Goal: Task Accomplishment & Management: Manage account settings

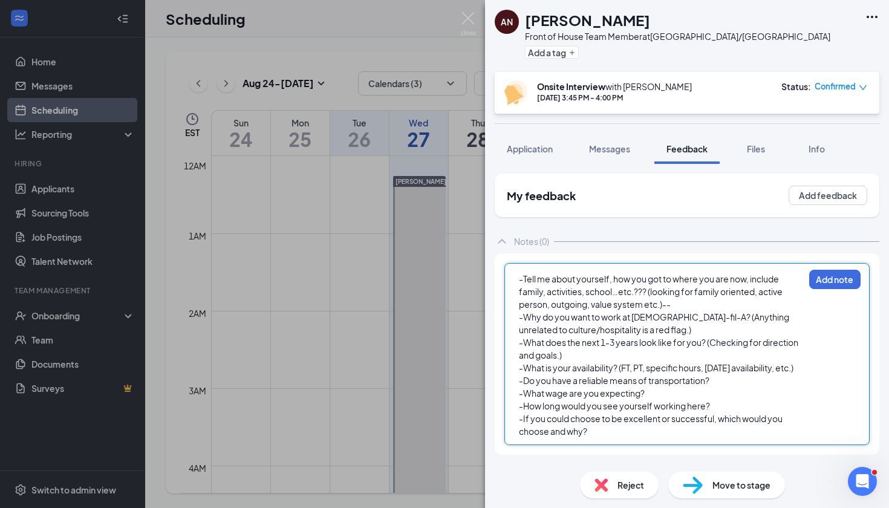
scroll to position [5, 0]
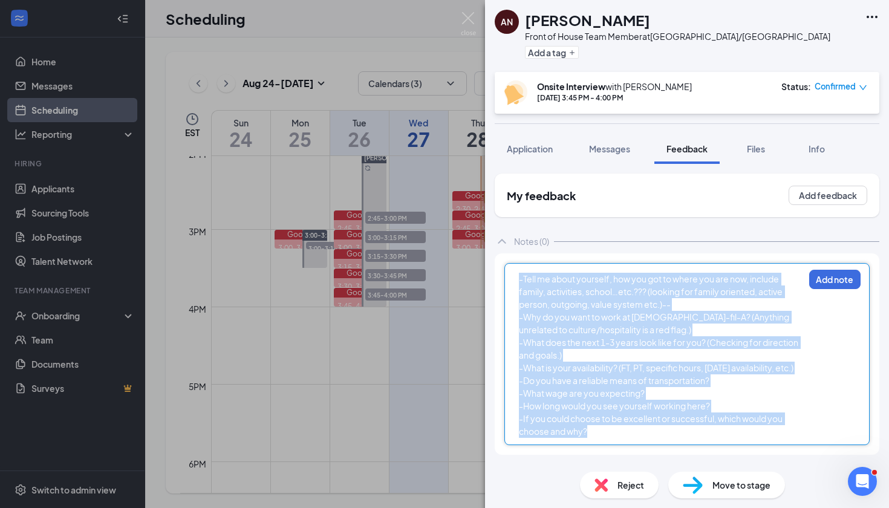
drag, startPoint x: 637, startPoint y: 442, endPoint x: 355, endPoint y: 186, distance: 380.7
click at [355, 186] on div "AN [PERSON_NAME] Front of House Team Member at [GEOGRAPHIC_DATA]/[GEOGRAPHIC_DA…" at bounding box center [444, 254] width 889 height 508
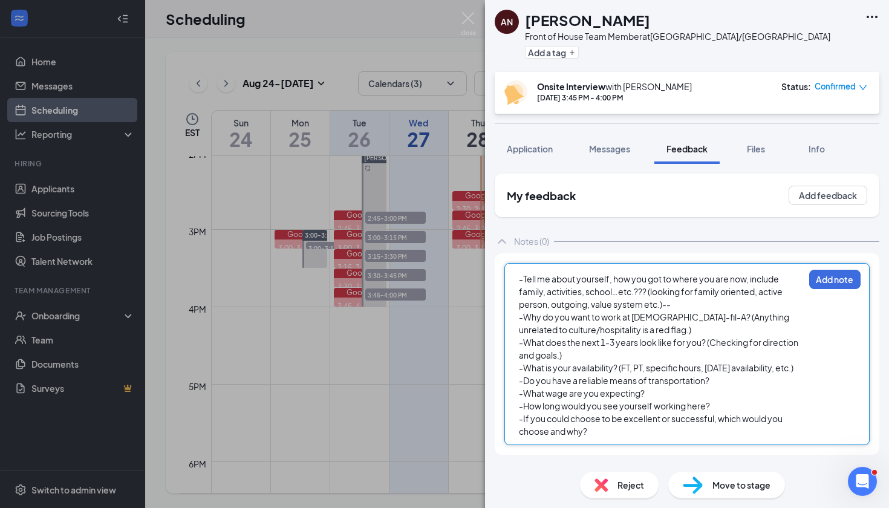
scroll to position [0, 0]
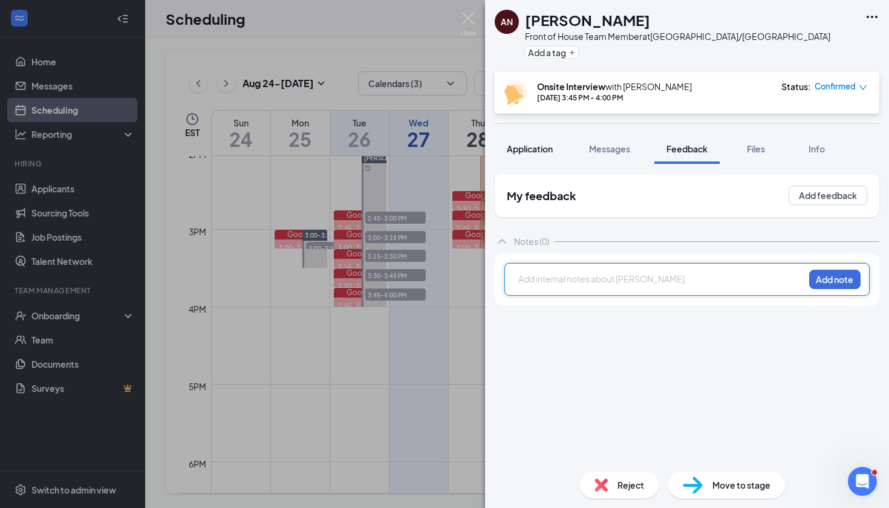
click at [520, 147] on span "Application" at bounding box center [530, 148] width 46 height 11
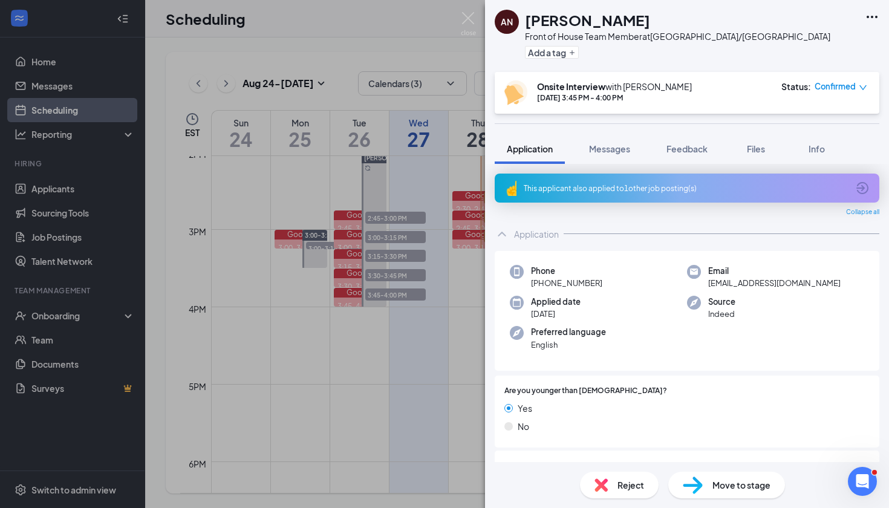
click at [837, 82] on span "Confirmed" at bounding box center [835, 86] width 41 height 12
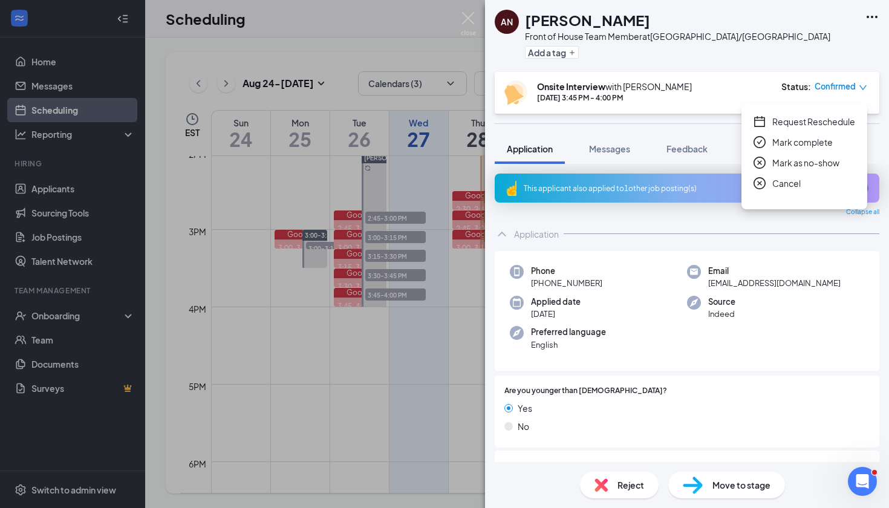
click at [796, 160] on span "Mark as no-show" at bounding box center [806, 162] width 67 height 13
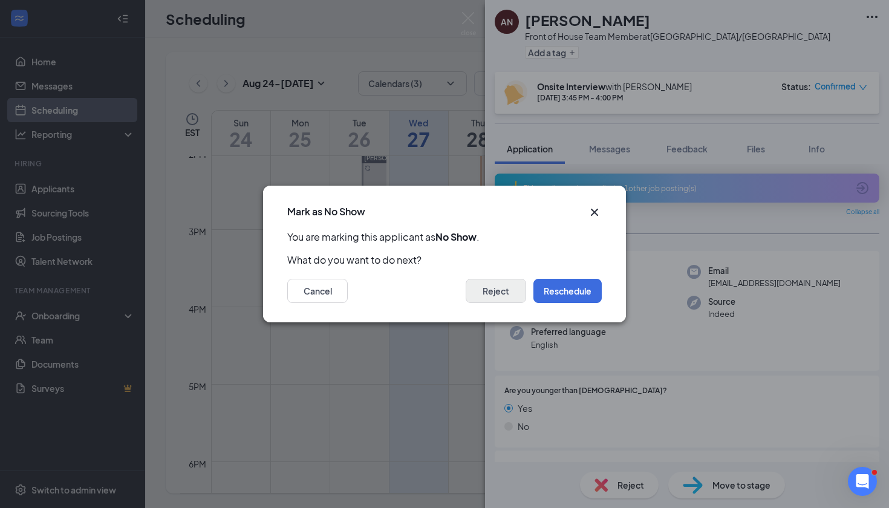
click at [510, 286] on button "Reject" at bounding box center [496, 291] width 60 height 24
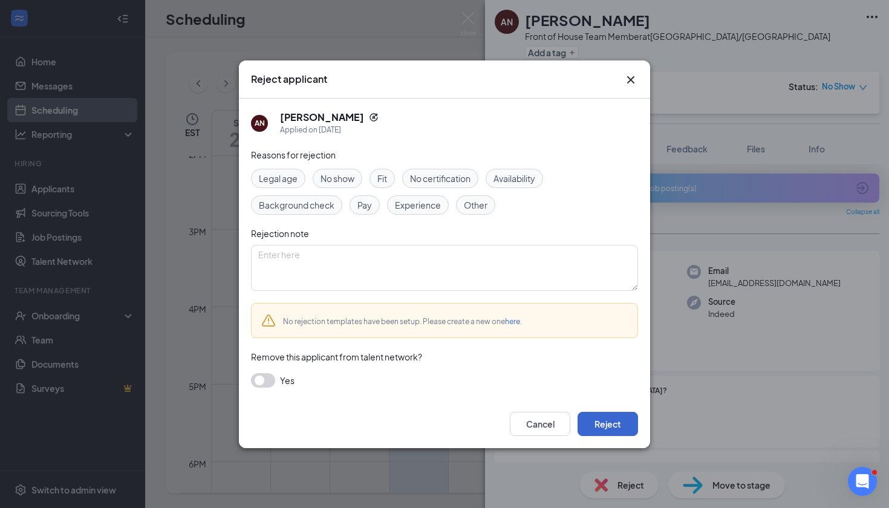
click at [603, 422] on button "Reject" at bounding box center [608, 424] width 60 height 24
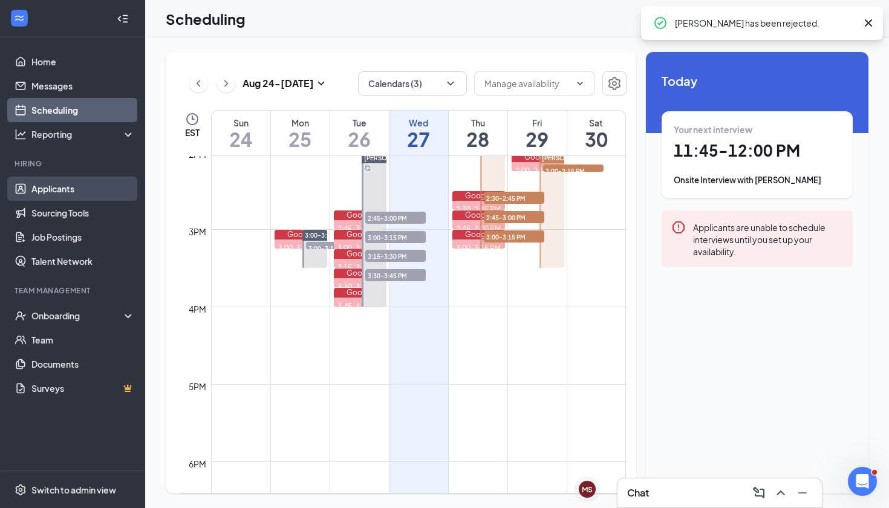
click at [62, 195] on link "Applicants" at bounding box center [82, 189] width 103 height 24
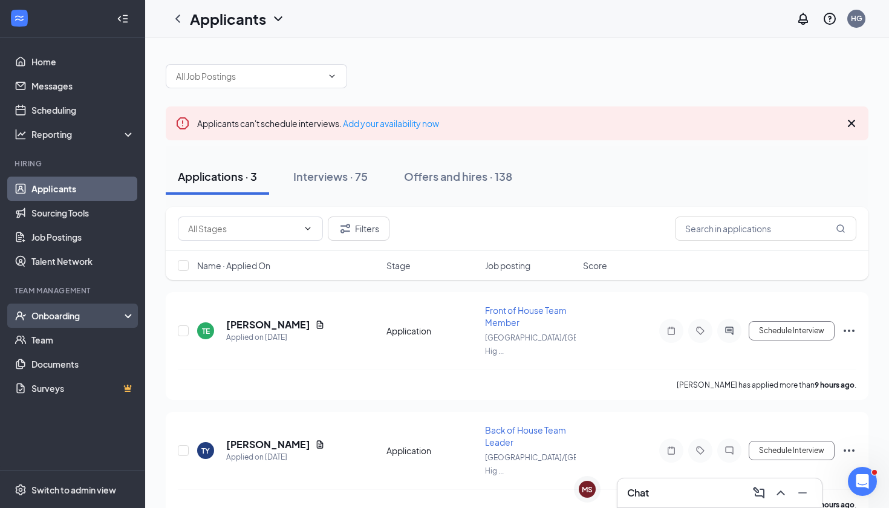
click at [87, 316] on div "Onboarding" at bounding box center [77, 316] width 93 height 12
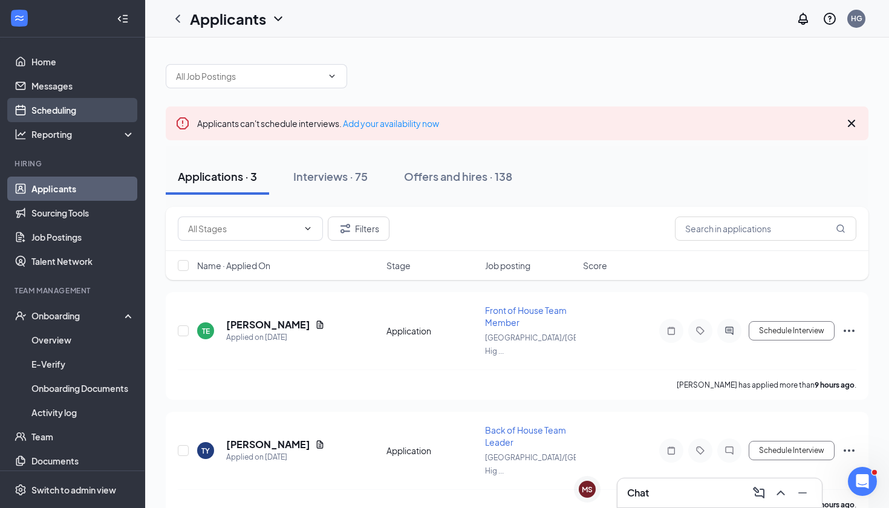
click at [67, 116] on link "Scheduling" at bounding box center [82, 110] width 103 height 24
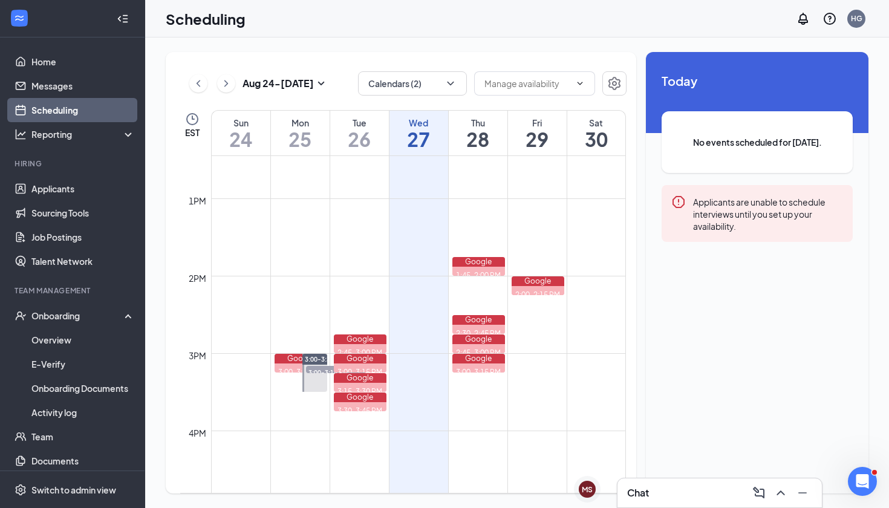
scroll to position [967, 0]
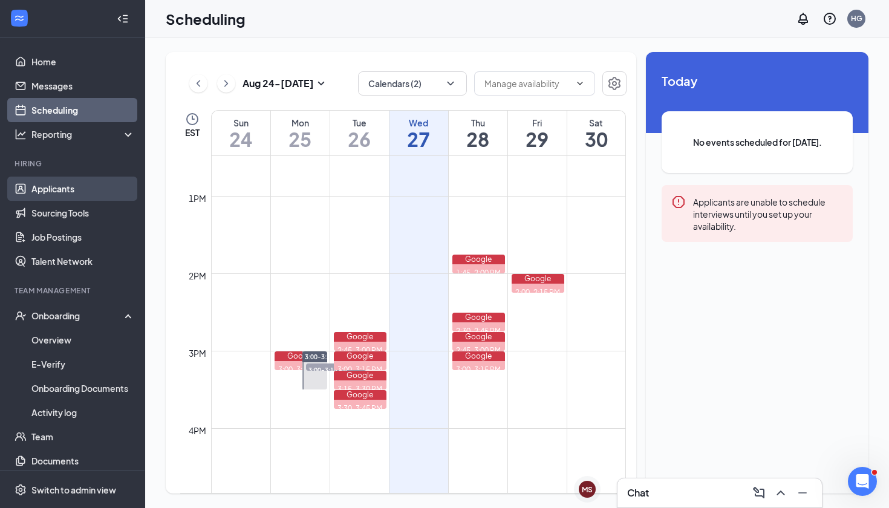
click at [65, 195] on link "Applicants" at bounding box center [82, 189] width 103 height 24
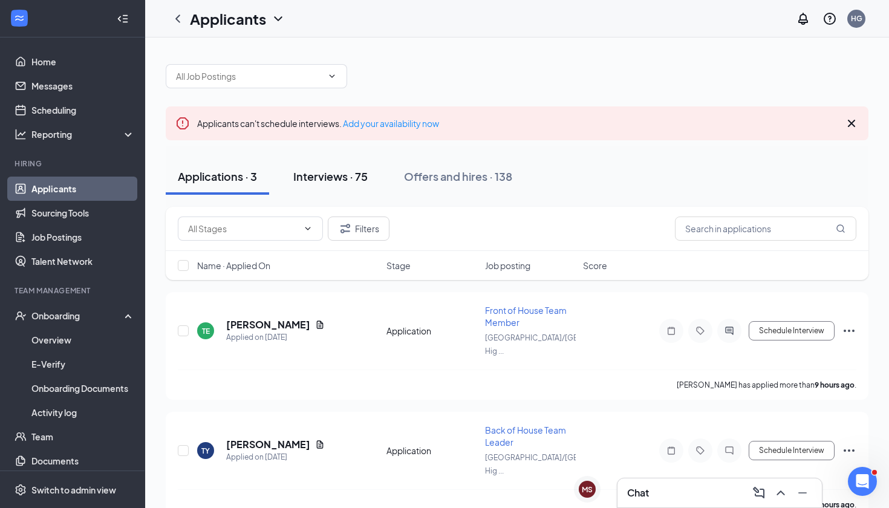
click at [330, 187] on button "Interviews · 75" at bounding box center [330, 176] width 99 height 36
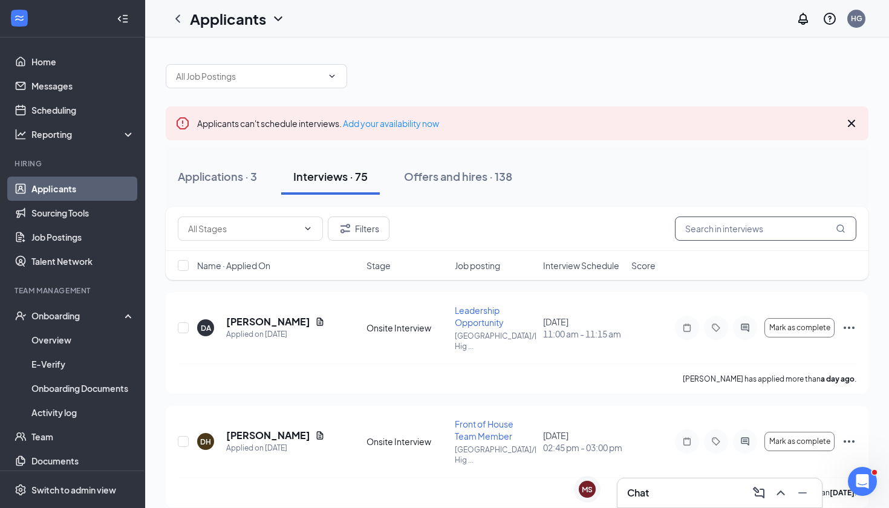
click at [736, 237] on input "text" at bounding box center [765, 229] width 181 height 24
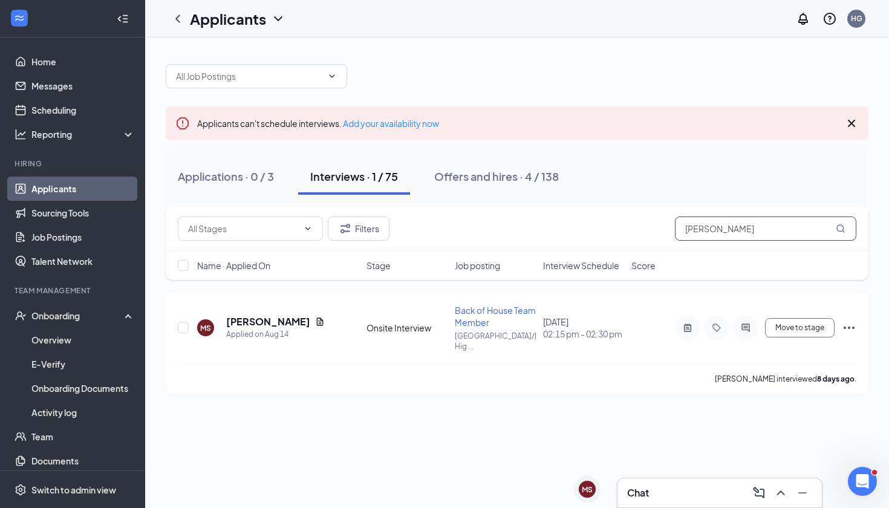
type input "[PERSON_NAME]"
drag, startPoint x: 717, startPoint y: 235, endPoint x: 256, endPoint y: 315, distance: 467.3
click at [256, 315] on h5 "[PERSON_NAME]" at bounding box center [268, 321] width 84 height 13
click at [253, 315] on h5 "[PERSON_NAME]" at bounding box center [268, 321] width 84 height 13
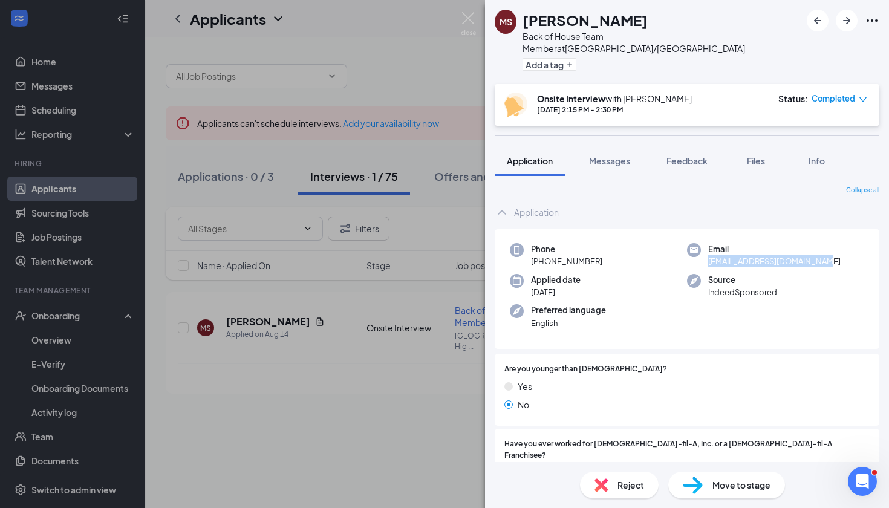
drag, startPoint x: 831, startPoint y: 251, endPoint x: 710, endPoint y: 250, distance: 121.0
click at [710, 255] on span "[EMAIL_ADDRESS][DOMAIN_NAME]" at bounding box center [774, 261] width 132 height 12
copy span "[EMAIL_ADDRESS][DOMAIN_NAME]"
click at [481, 19] on div "[PERSON_NAME] Back of House Team Member at [GEOGRAPHIC_DATA]/[GEOGRAPHIC_DATA] …" at bounding box center [444, 254] width 889 height 508
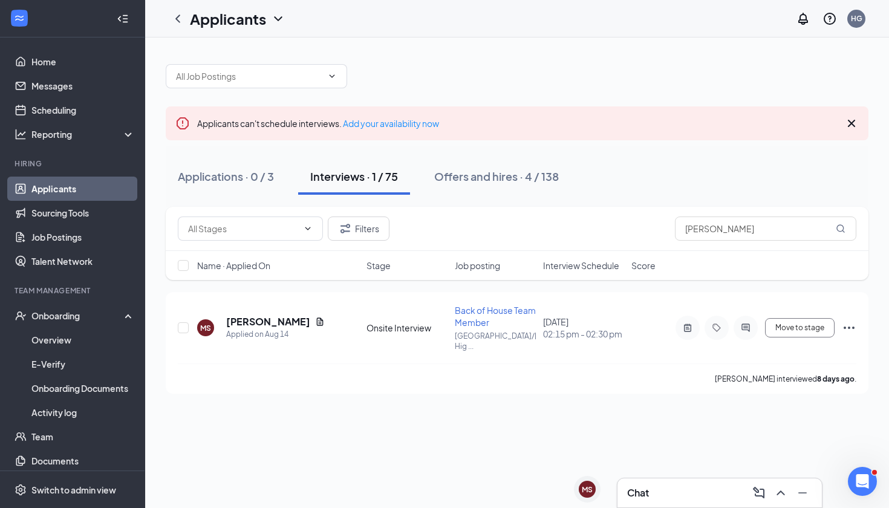
click at [474, 18] on div "Applicants HG" at bounding box center [517, 19] width 744 height 38
click at [238, 173] on div "Applications · 0 / 3" at bounding box center [226, 176] width 96 height 15
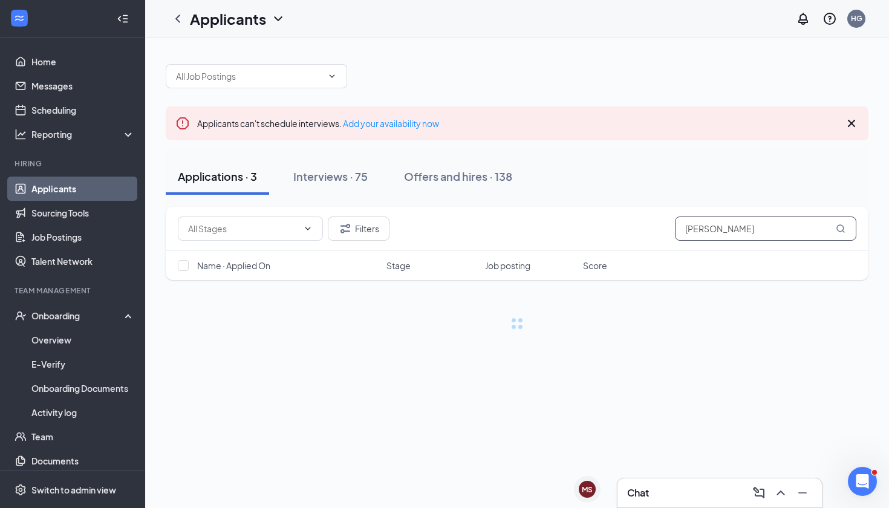
click at [760, 227] on input "[PERSON_NAME]" at bounding box center [765, 229] width 181 height 24
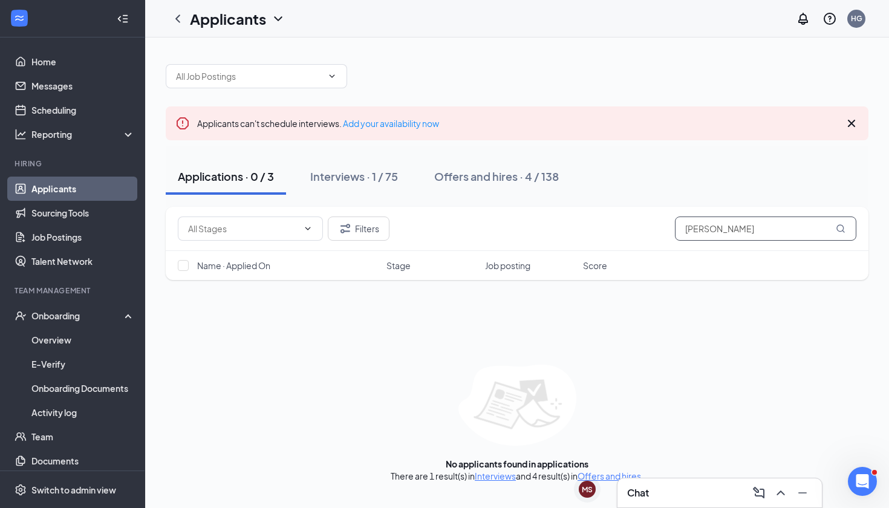
click at [760, 227] on input "[PERSON_NAME]" at bounding box center [765, 229] width 181 height 24
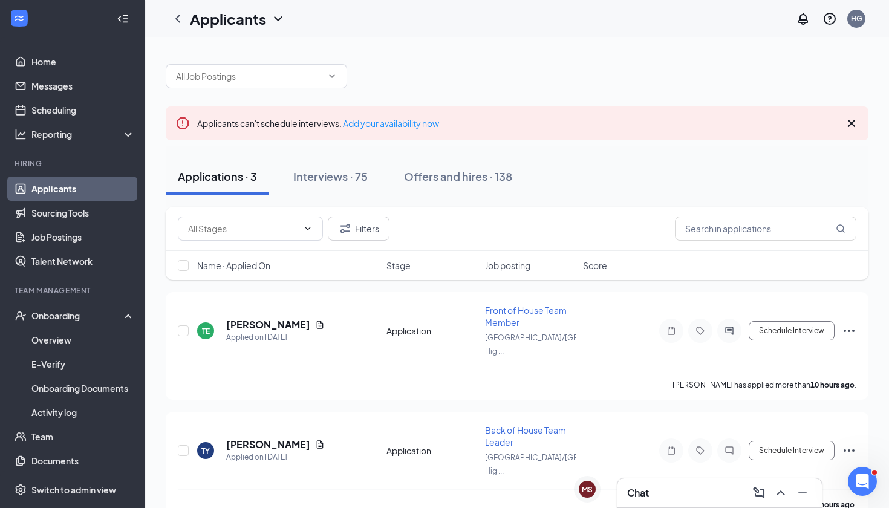
click at [712, 159] on div "Applications · 3 Interviews · 75 Offers and hires · 138" at bounding box center [517, 176] width 703 height 36
click at [266, 321] on h5 "[PERSON_NAME]" at bounding box center [268, 324] width 84 height 13
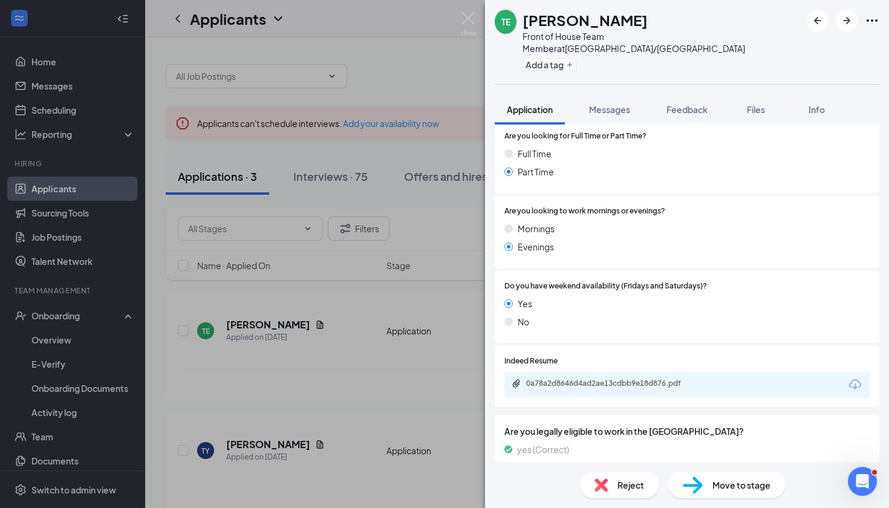
scroll to position [521, 0]
click at [633, 379] on div "0a78a2d8646d4ad2ae13cdbb9e18d876.pdf" at bounding box center [610, 384] width 169 height 10
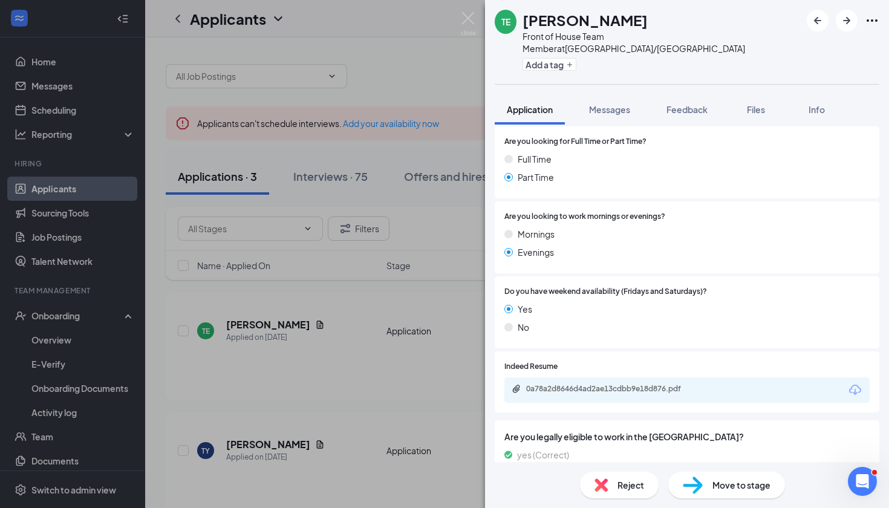
click at [698, 481] on img at bounding box center [693, 486] width 20 height 18
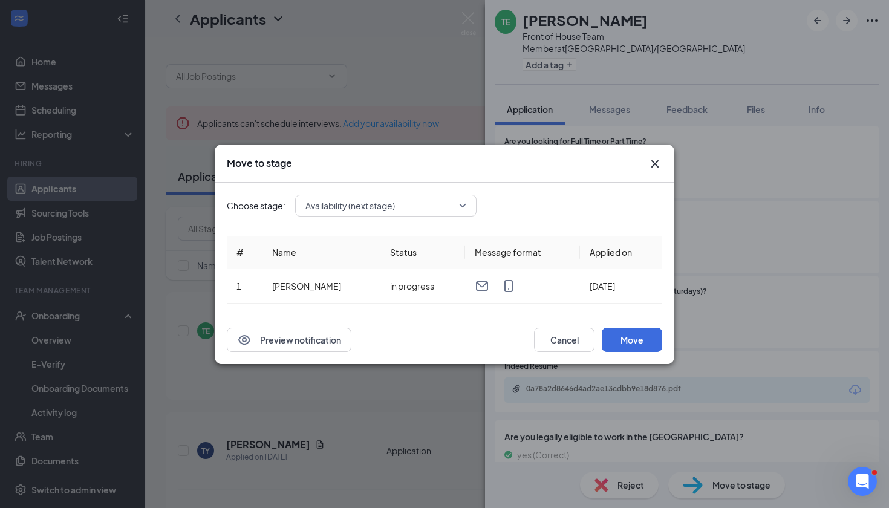
click at [440, 203] on span "Availability (next stage)" at bounding box center [380, 206] width 150 height 18
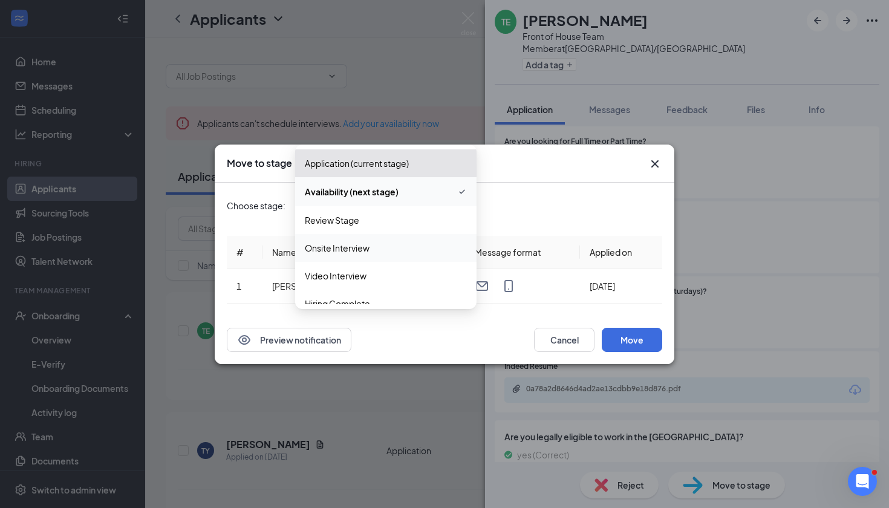
click at [382, 252] on span "Onsite Interview" at bounding box center [386, 247] width 162 height 13
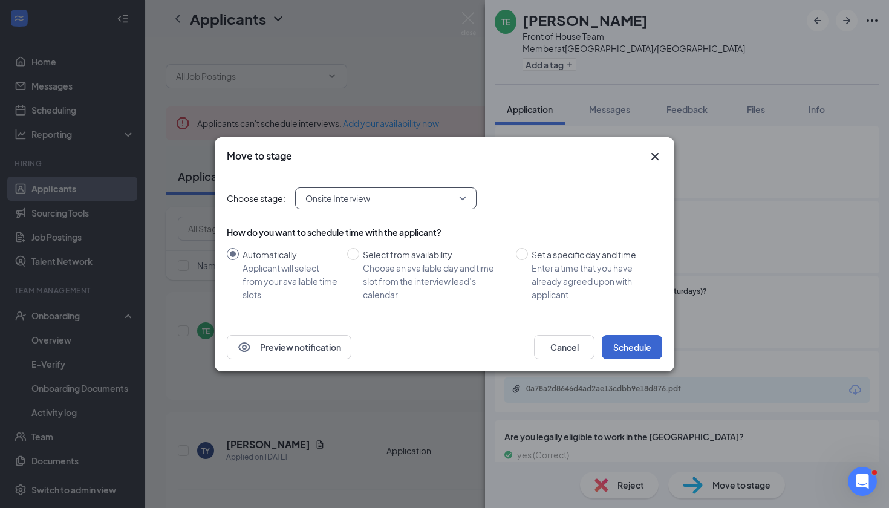
click at [635, 356] on button "Schedule" at bounding box center [632, 347] width 60 height 24
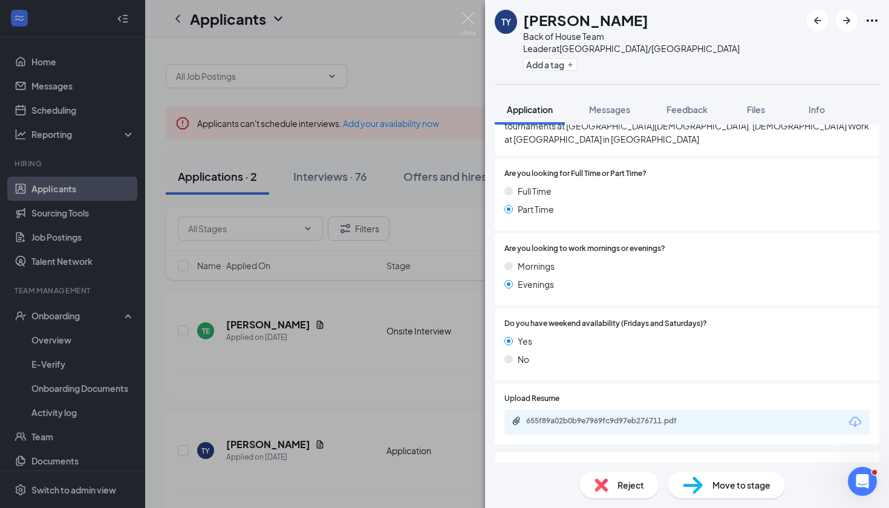
scroll to position [460, 0]
click at [596, 417] on div "655f89a02b0b9e7969fc9d97eb276711.pdf" at bounding box center [610, 422] width 169 height 10
click at [717, 489] on span "Move to stage" at bounding box center [742, 485] width 58 height 13
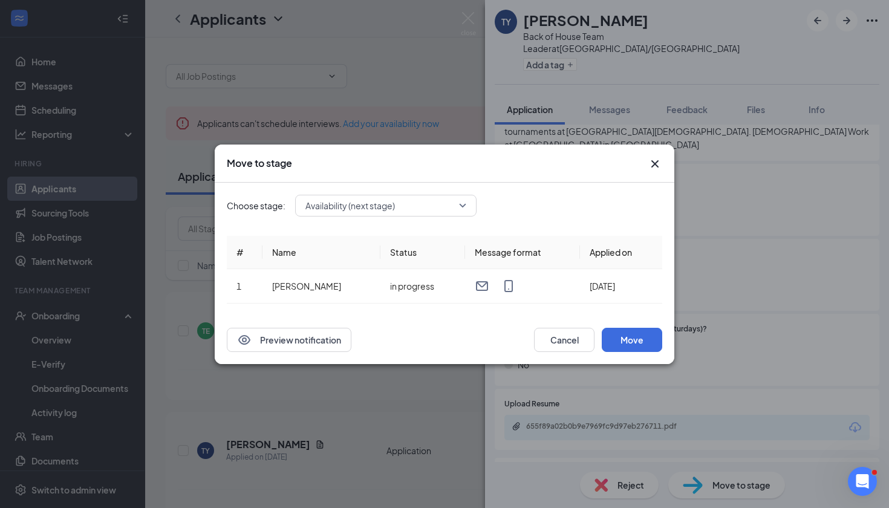
click at [410, 207] on div "Availability (next stage)" at bounding box center [385, 206] width 181 height 22
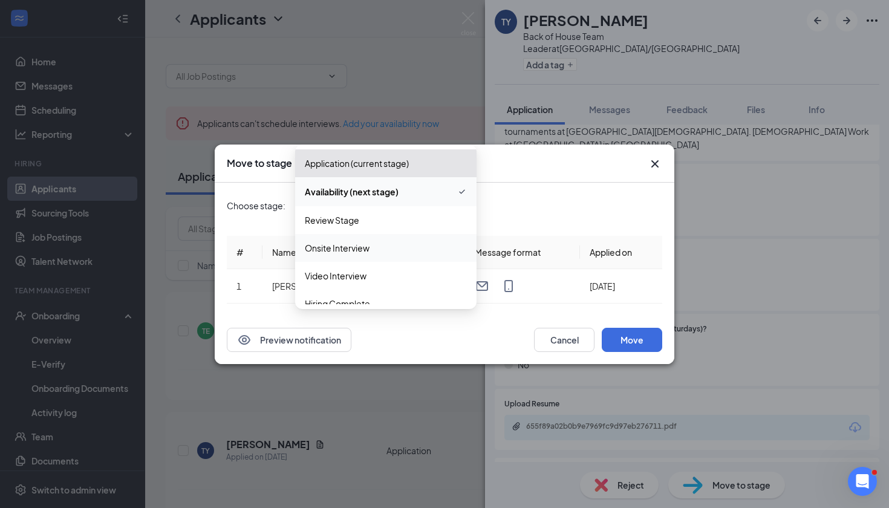
click at [362, 249] on span "Onsite Interview" at bounding box center [337, 247] width 65 height 13
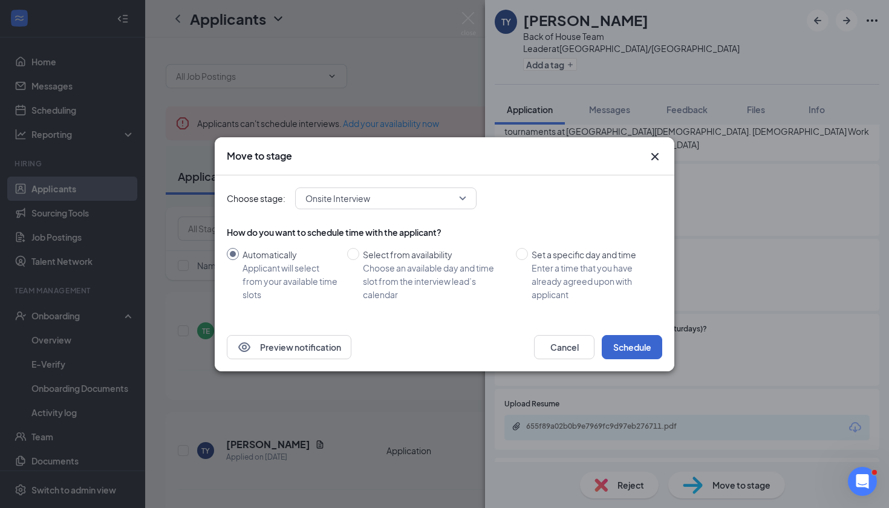
click at [640, 339] on button "Schedule" at bounding box center [632, 347] width 60 height 24
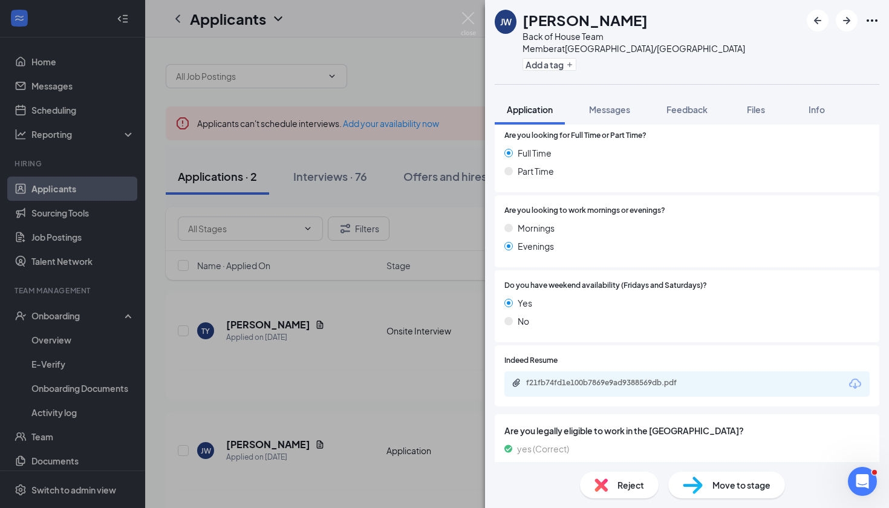
scroll to position [480, 0]
click at [636, 379] on div "f21fb74fd1e100b7869e9ad9388569db.pdf" at bounding box center [610, 384] width 196 height 11
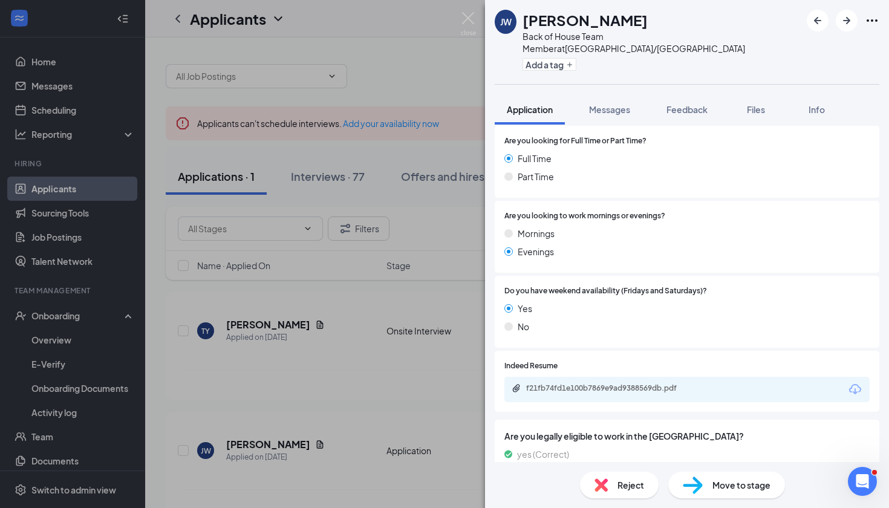
click at [636, 502] on div "Reject Move to stage" at bounding box center [687, 485] width 404 height 46
click at [633, 486] on span "Reject" at bounding box center [631, 485] width 27 height 13
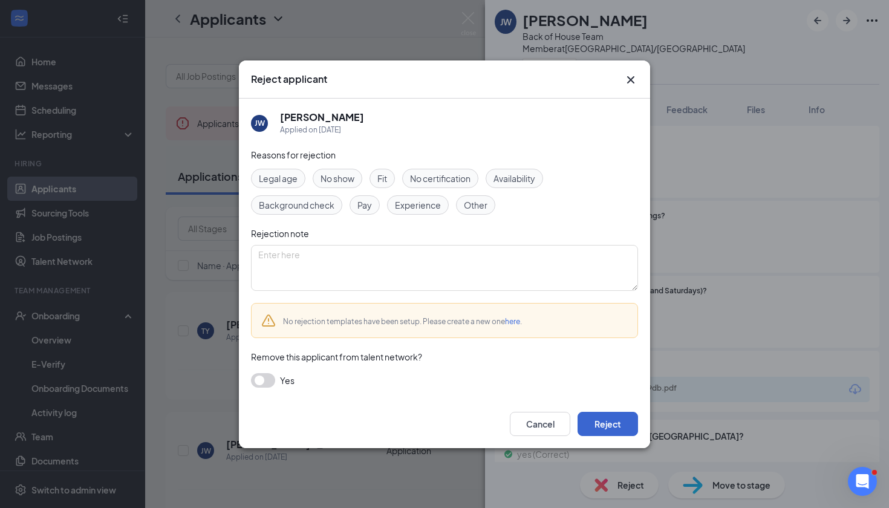
click at [627, 426] on button "Reject" at bounding box center [608, 424] width 60 height 24
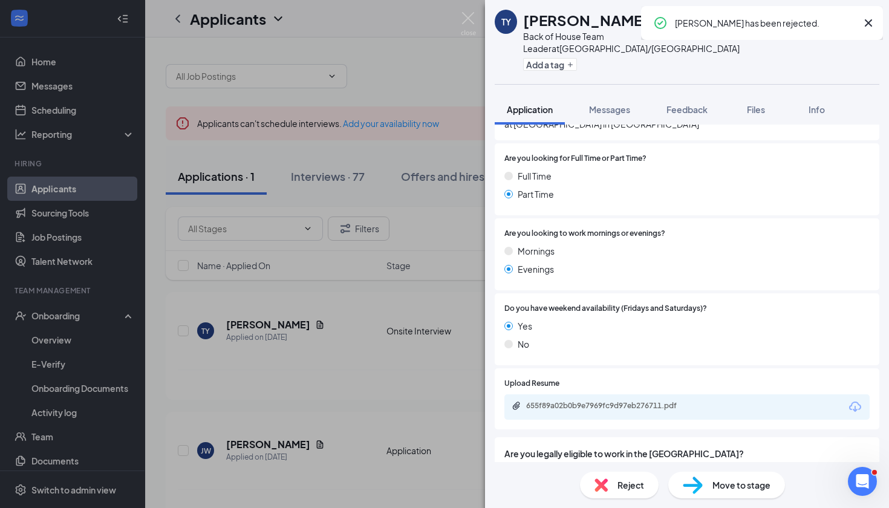
scroll to position [442, 0]
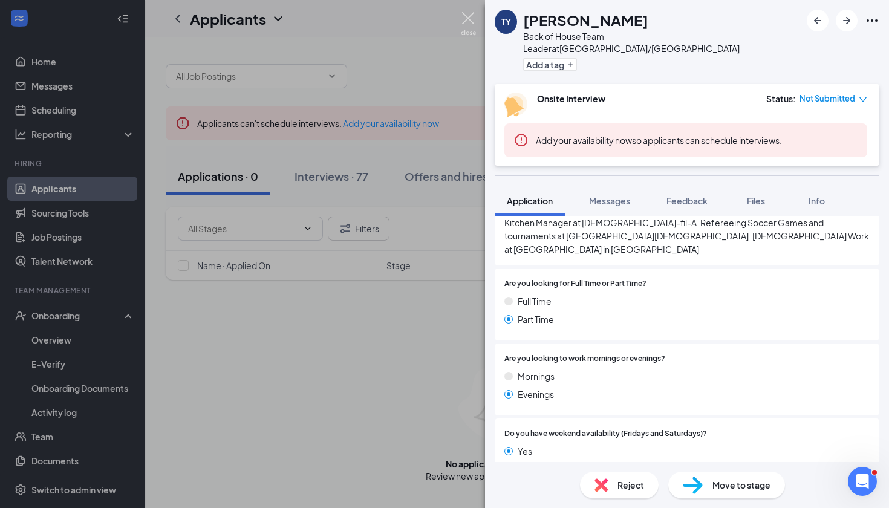
click at [474, 21] on img at bounding box center [468, 24] width 15 height 24
